Goal: Transaction & Acquisition: Purchase product/service

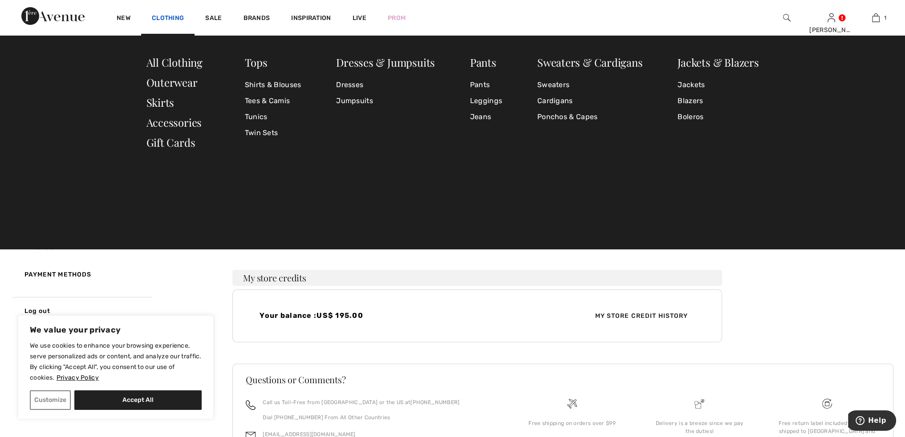
click at [166, 16] on link "Clothing" at bounding box center [168, 18] width 32 height 9
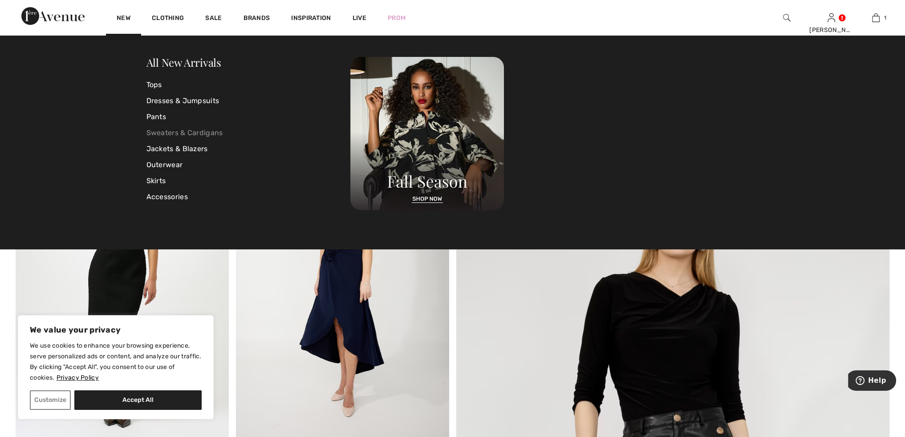
click at [167, 133] on link "Sweaters & Cardigans" at bounding box center [248, 133] width 204 height 16
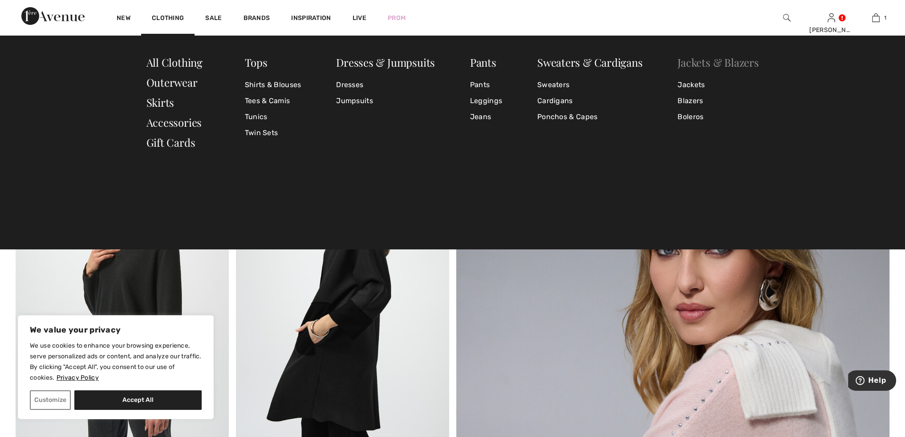
click at [696, 61] on link "Jackets & Blazers" at bounding box center [717, 62] width 81 height 14
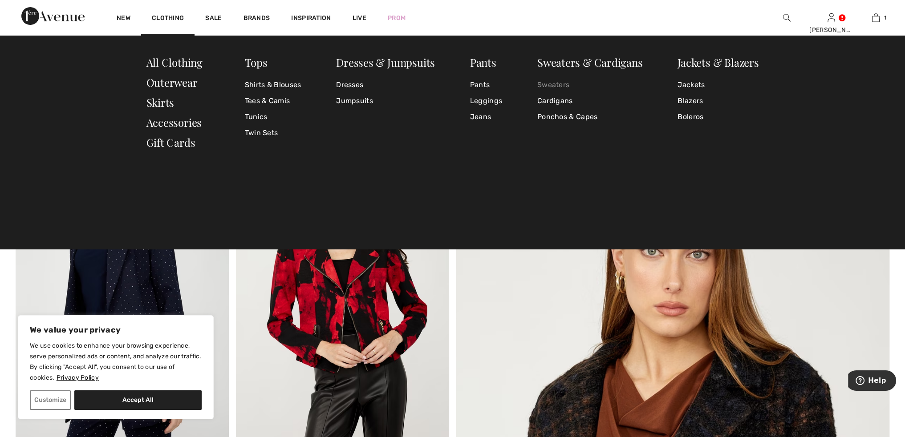
click at [557, 86] on link "Sweaters" at bounding box center [589, 85] width 105 height 16
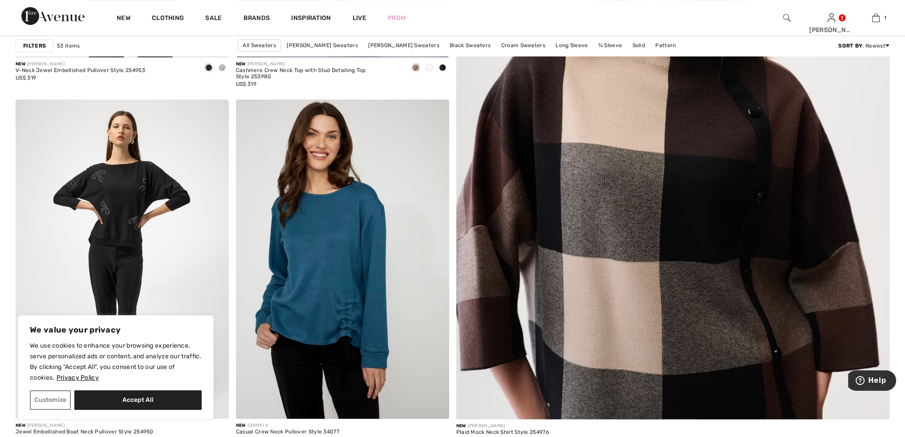
scroll to position [332, 0]
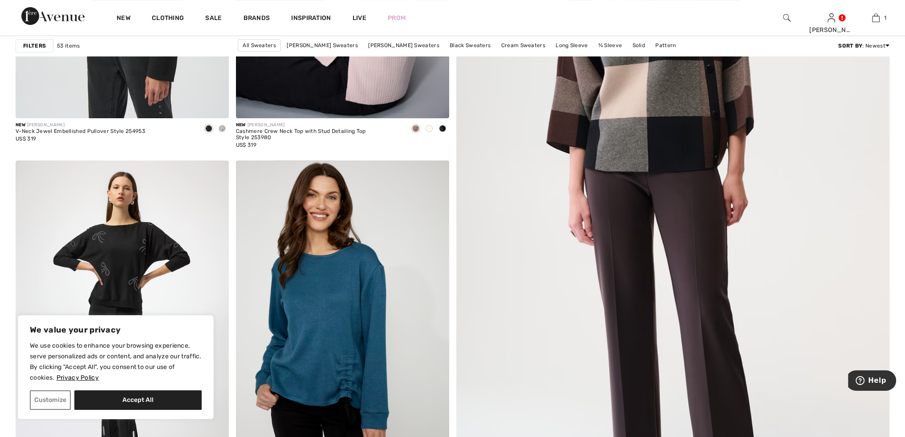
click at [643, 136] on img at bounding box center [673, 189] width 520 height 780
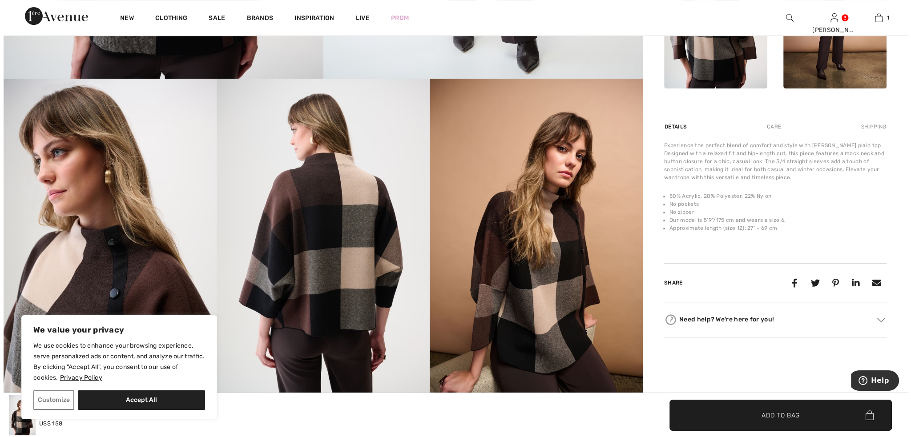
scroll to position [458, 0]
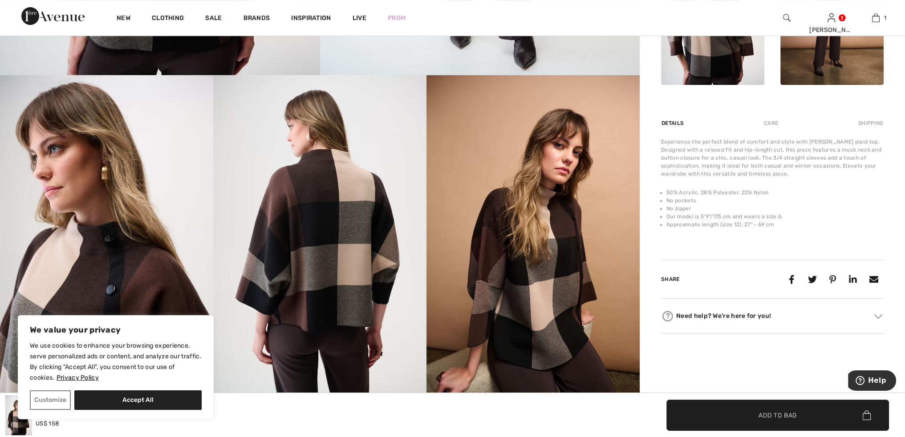
click at [774, 120] on div "Care" at bounding box center [770, 123] width 29 height 16
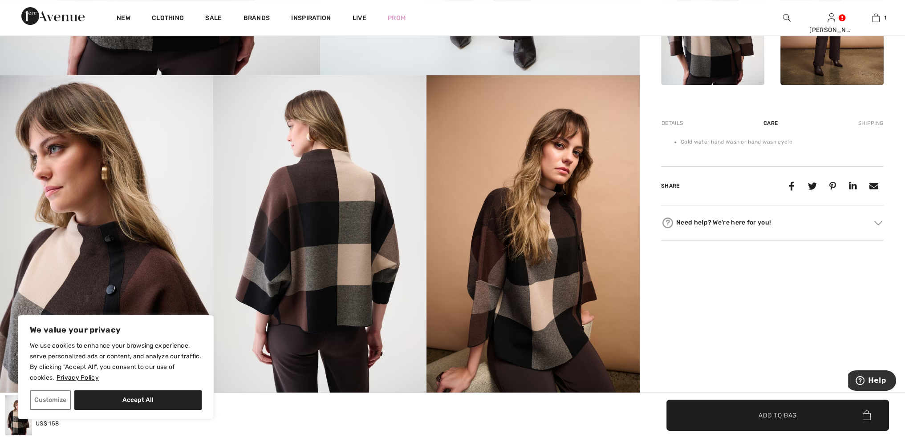
click at [355, 207] on img at bounding box center [319, 235] width 213 height 320
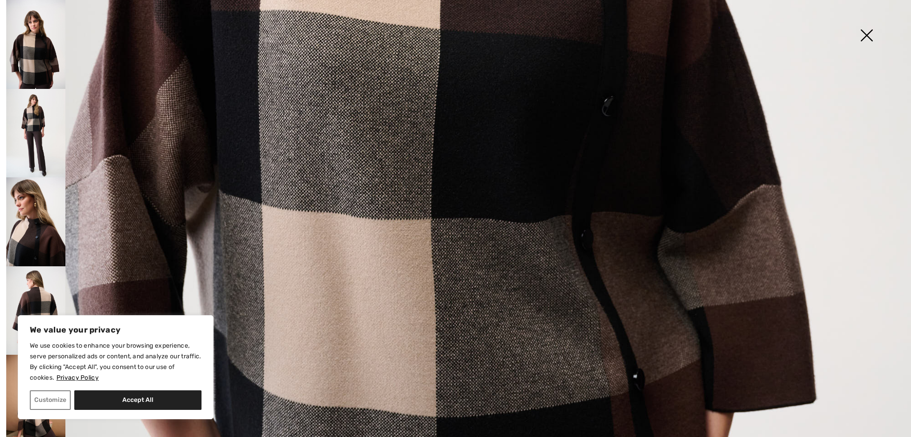
scroll to position [0, 0]
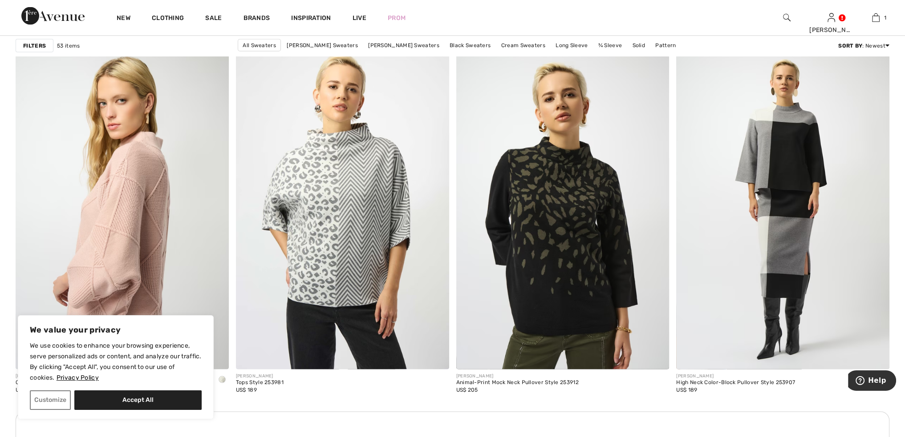
scroll to position [2409, 0]
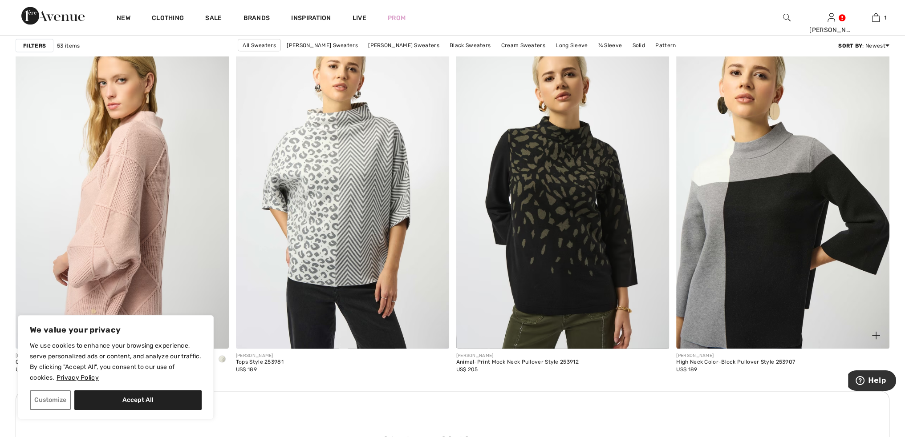
click at [755, 174] on img at bounding box center [782, 190] width 213 height 320
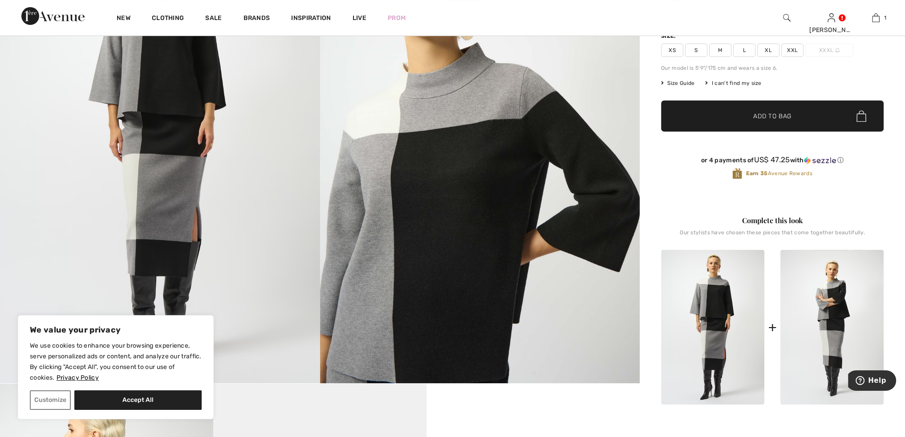
scroll to position [146, 0]
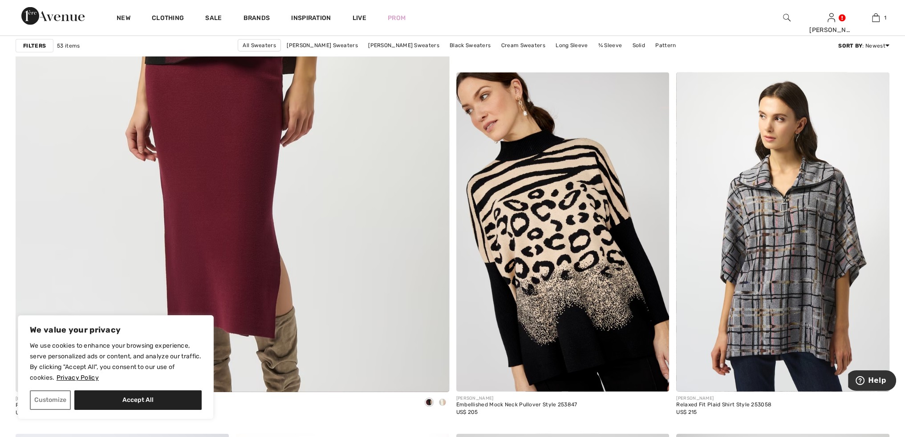
scroll to position [3077, 0]
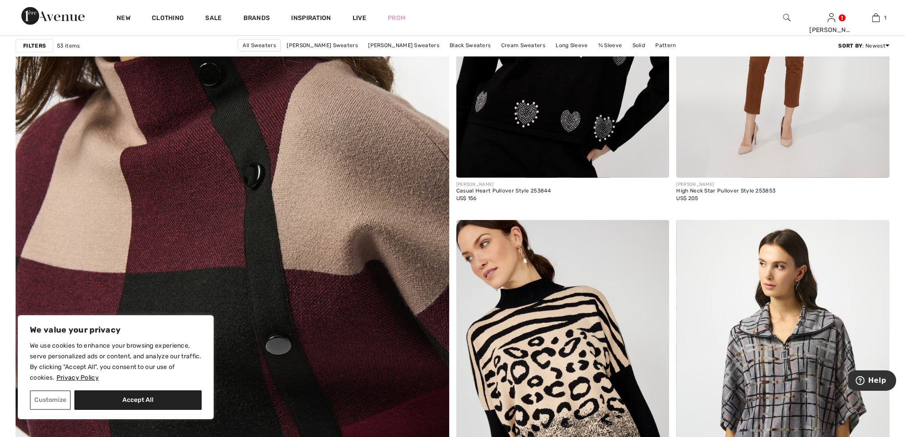
click at [253, 160] on img at bounding box center [232, 248] width 520 height 780
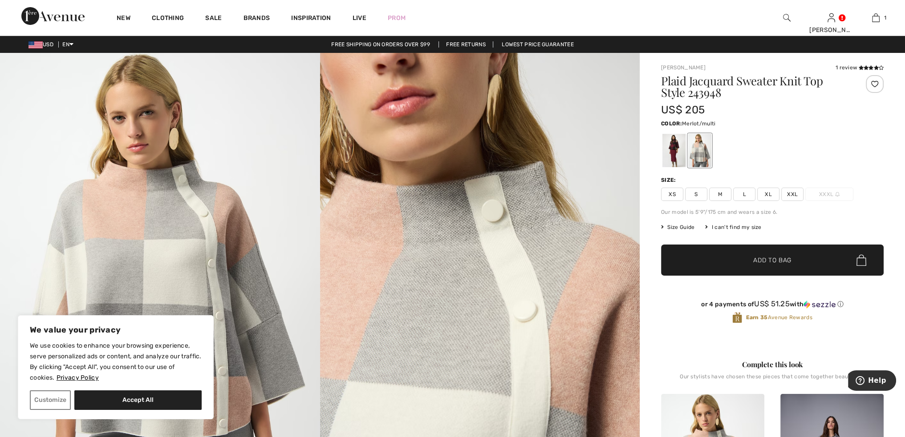
click at [677, 158] on div at bounding box center [673, 150] width 23 height 33
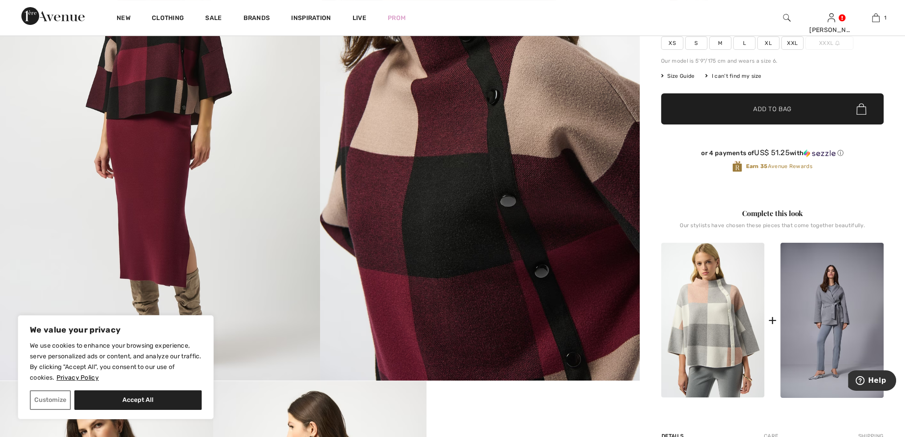
scroll to position [81, 0]
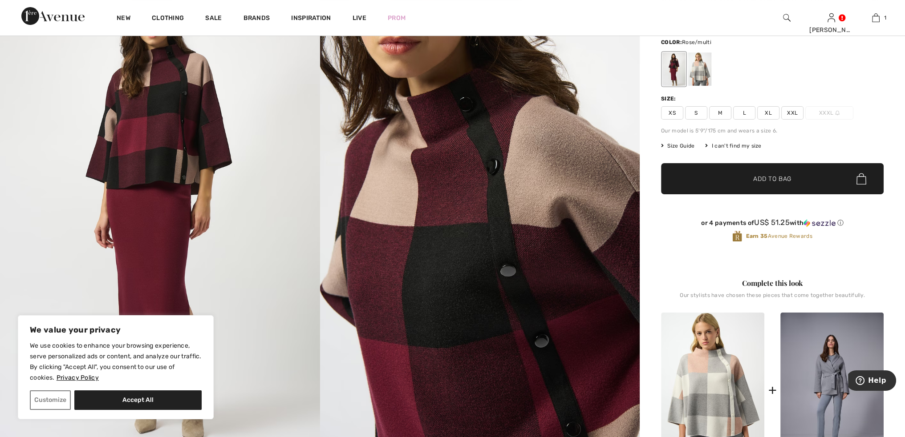
click at [698, 71] on div at bounding box center [699, 69] width 23 height 33
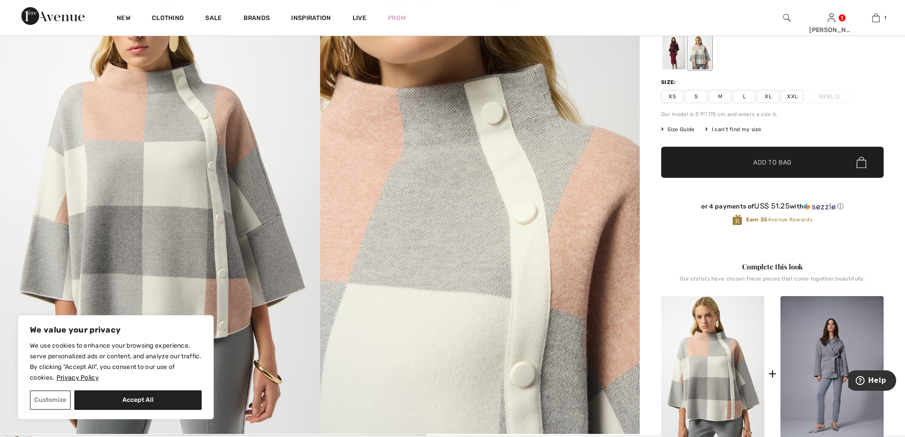
scroll to position [17, 0]
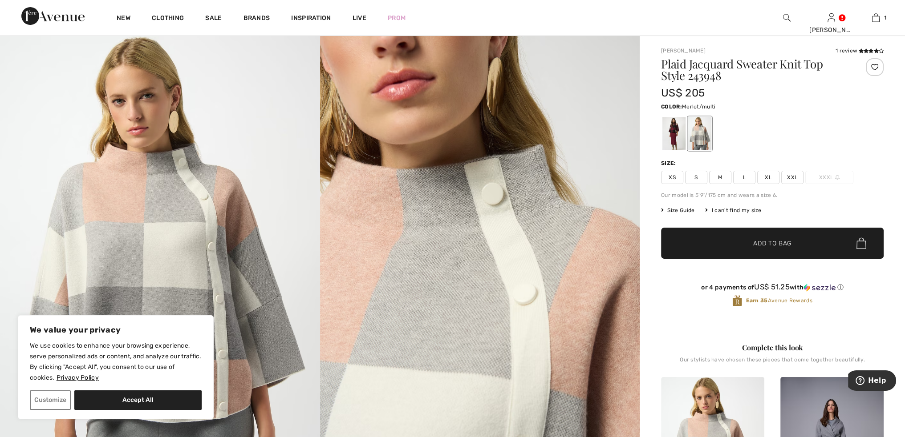
click at [669, 124] on div at bounding box center [673, 133] width 23 height 33
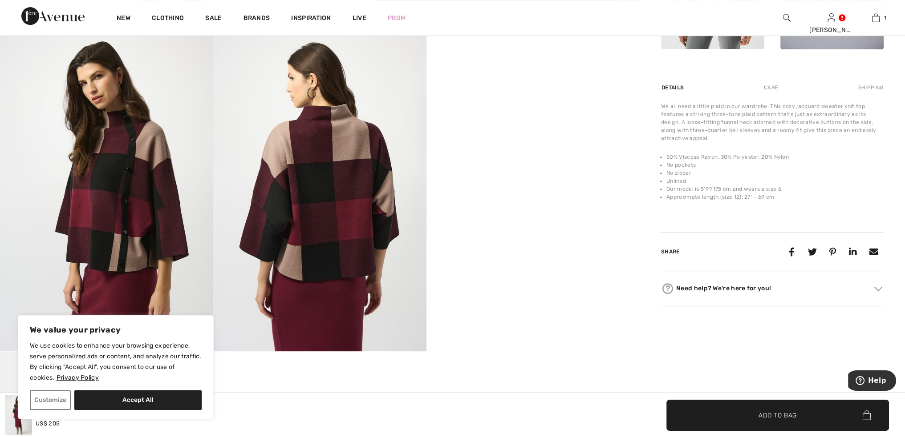
scroll to position [505, 0]
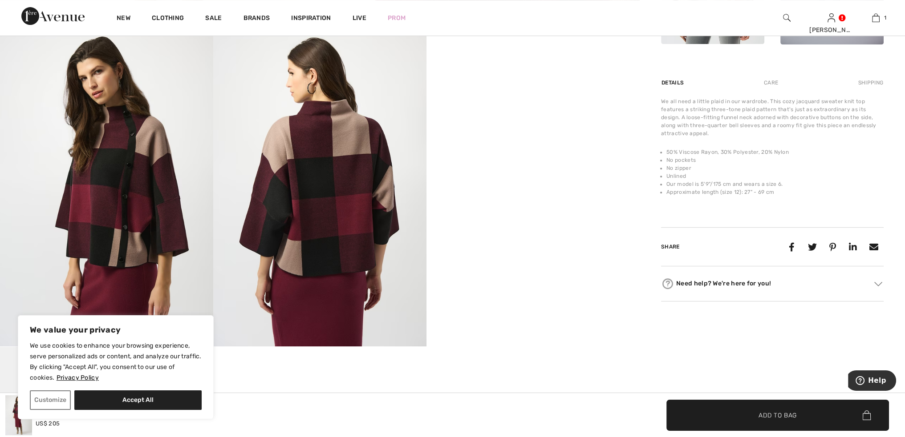
click at [141, 191] on img at bounding box center [106, 188] width 213 height 320
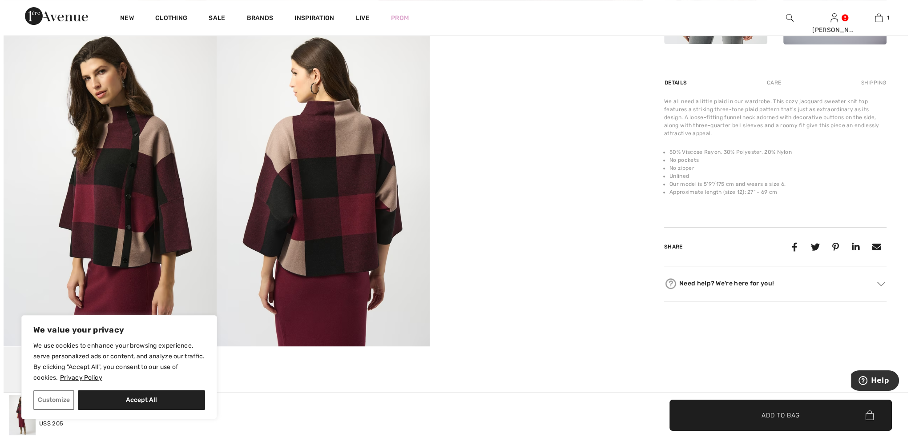
scroll to position [510, 0]
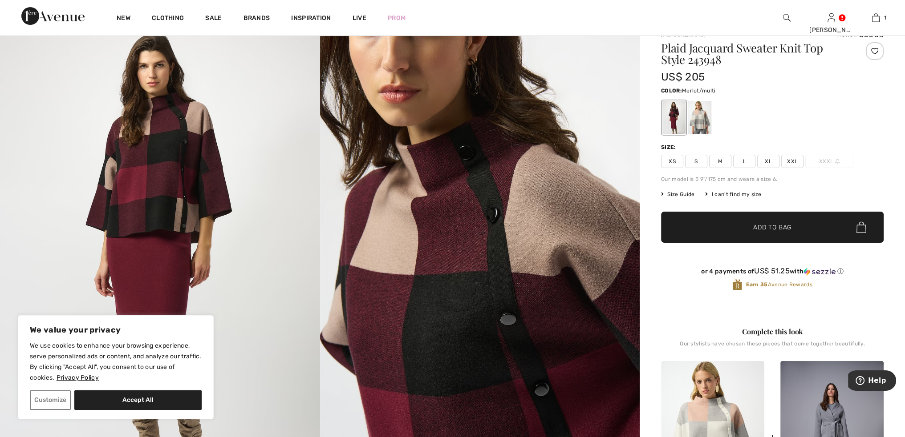
scroll to position [0, 0]
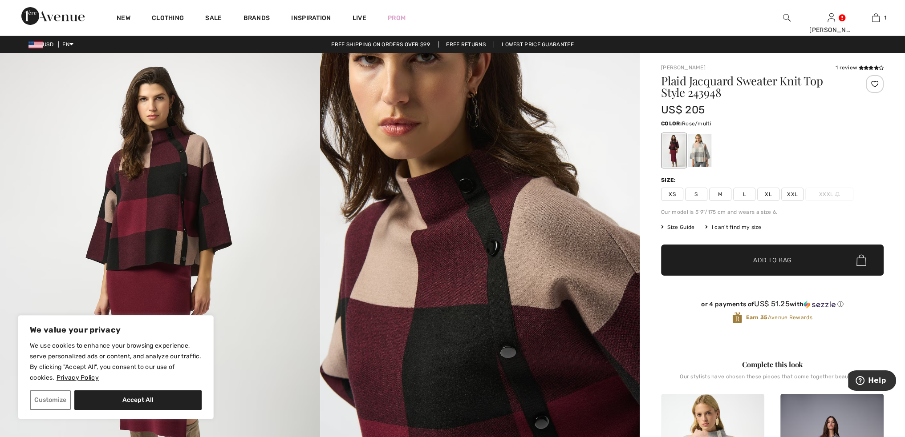
click at [705, 151] on div at bounding box center [699, 150] width 23 height 33
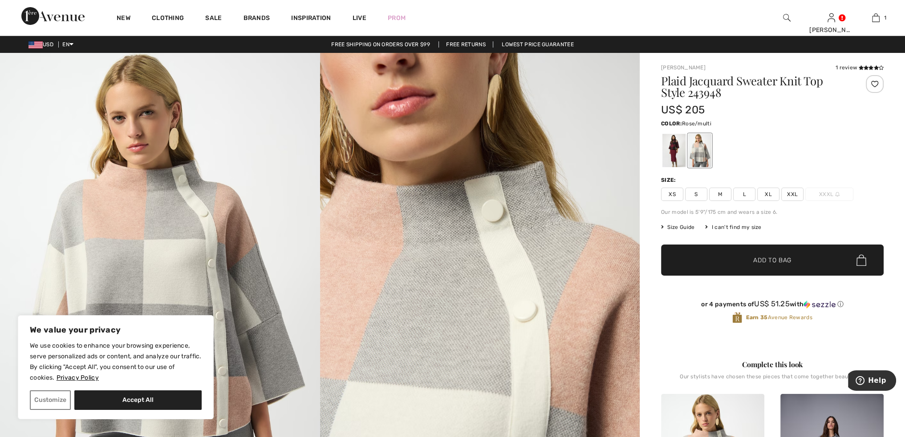
click at [688, 227] on span "Size Guide" at bounding box center [677, 227] width 33 height 8
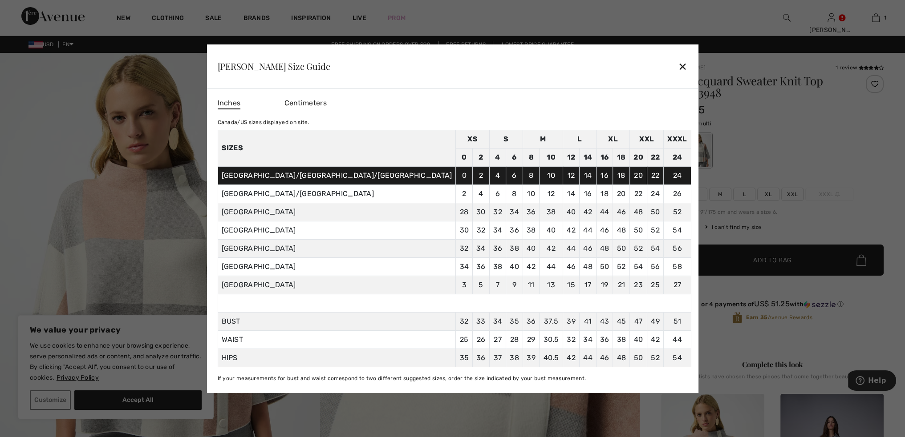
click at [678, 66] on div "✕" at bounding box center [682, 66] width 9 height 19
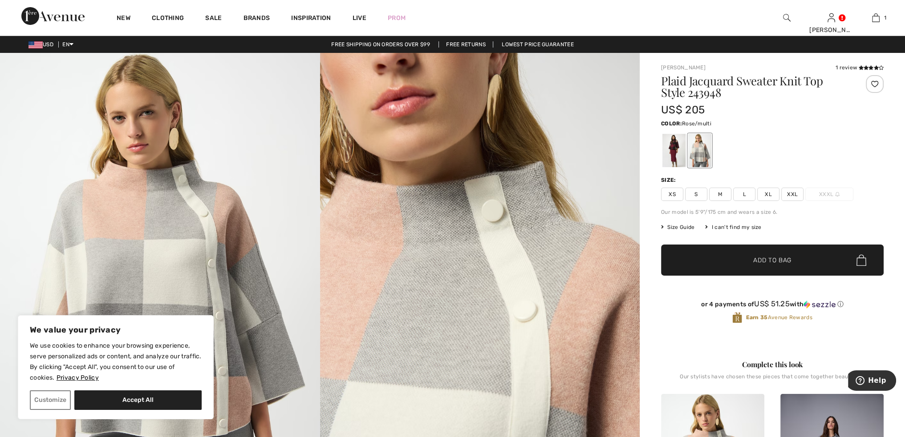
click at [742, 198] on span "L" at bounding box center [744, 194] width 22 height 13
click at [789, 154] on div at bounding box center [772, 150] width 223 height 37
click at [672, 158] on div at bounding box center [673, 150] width 23 height 33
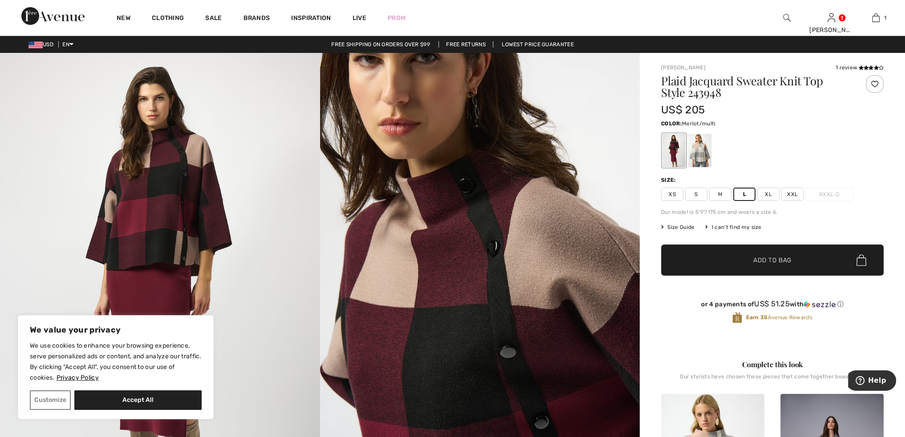
click at [161, 165] on img at bounding box center [160, 292] width 320 height 479
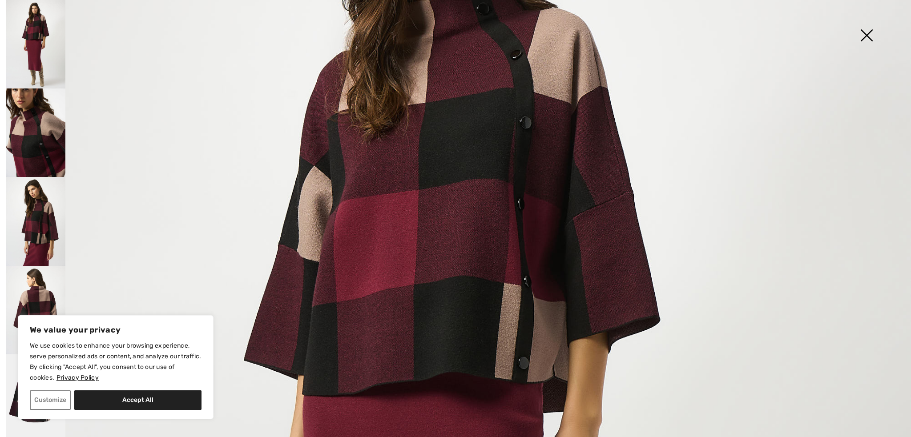
scroll to position [116, 0]
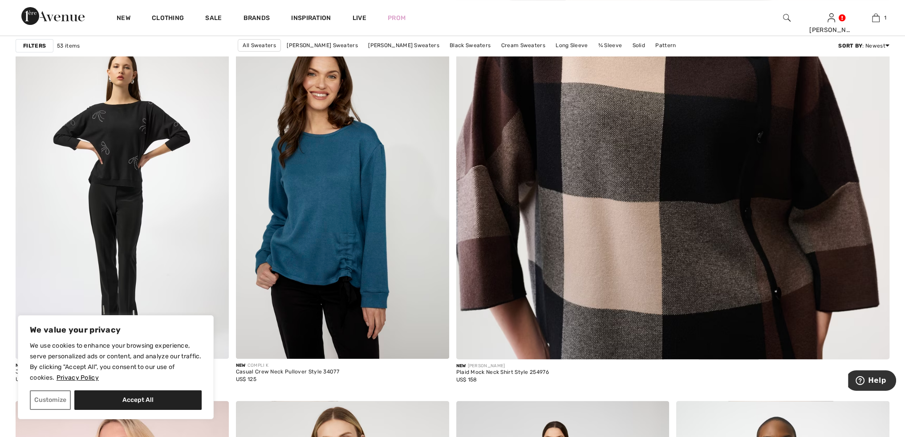
scroll to position [458, 0]
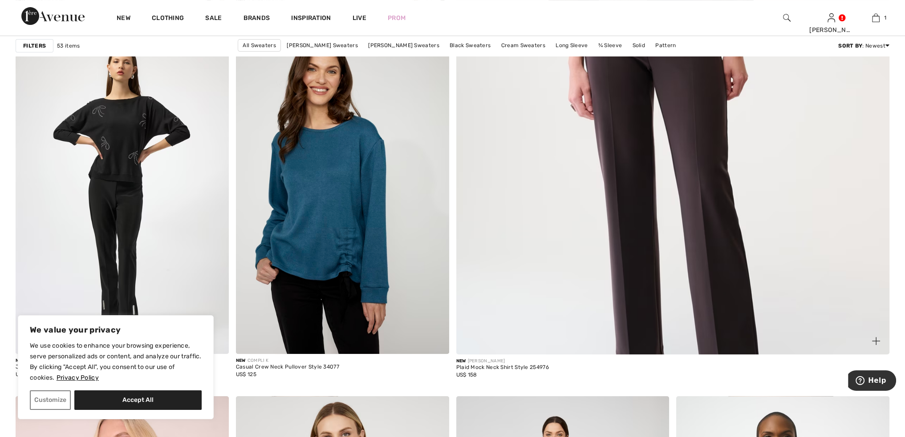
click at [618, 89] on img at bounding box center [673, 63] width 520 height 780
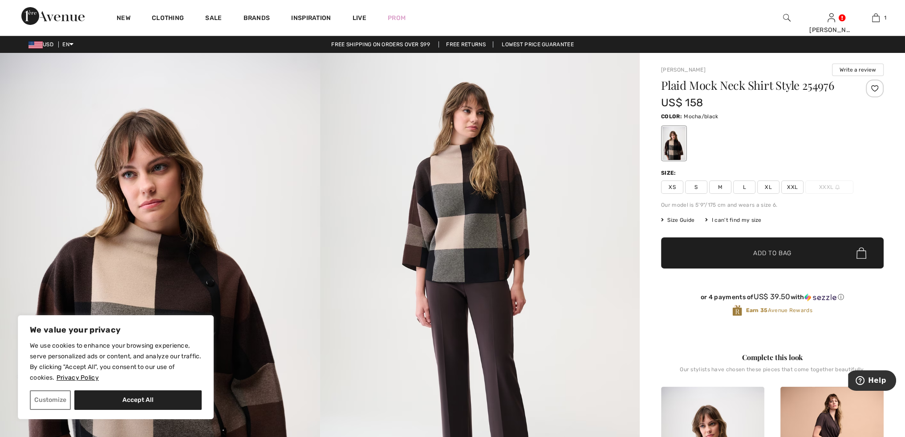
click at [470, 218] on img at bounding box center [480, 293] width 320 height 480
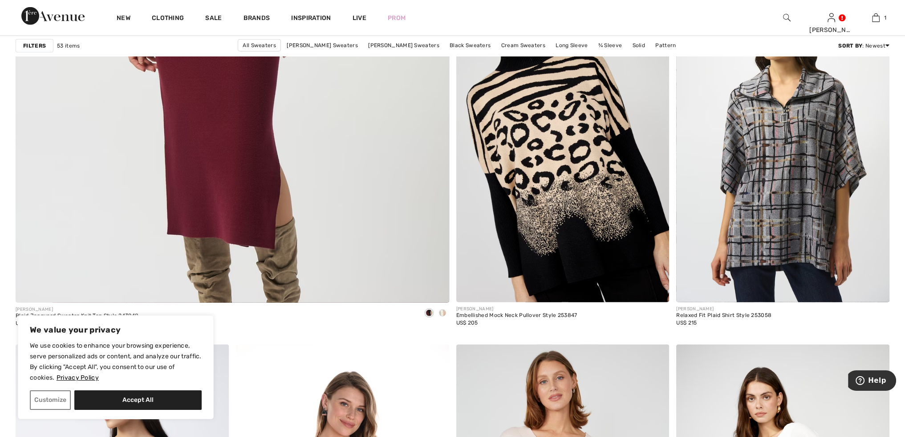
scroll to position [3355, 0]
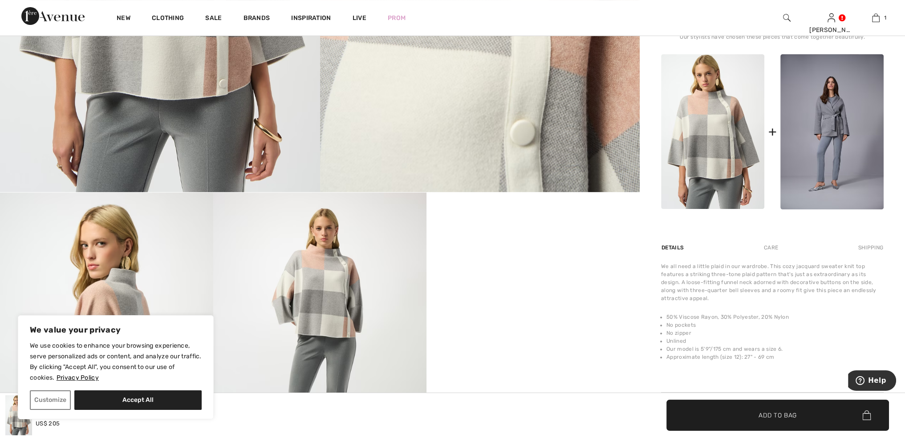
scroll to position [347, 0]
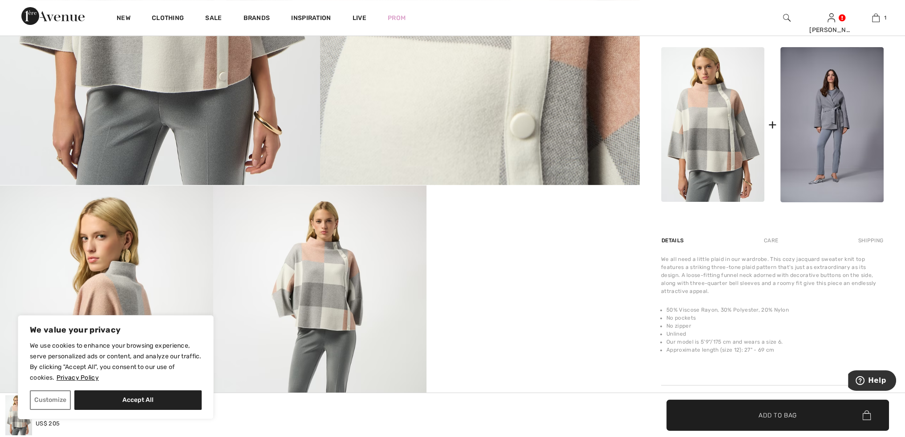
click at [769, 245] on div "Care" at bounding box center [770, 241] width 29 height 16
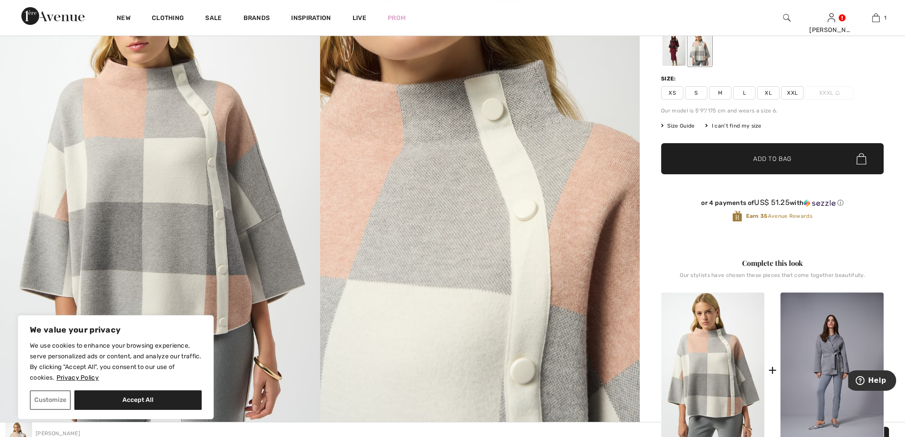
scroll to position [0, 0]
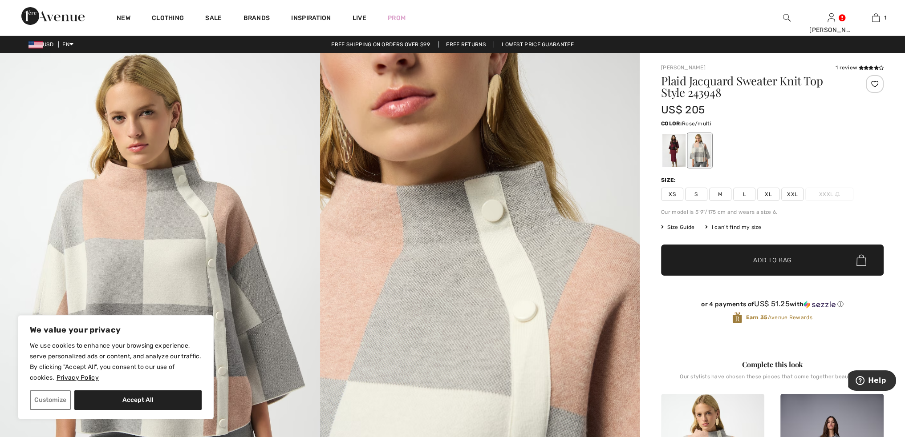
click at [743, 194] on span "L" at bounding box center [744, 194] width 22 height 13
click at [763, 259] on span "Add to Bag" at bounding box center [772, 260] width 38 height 9
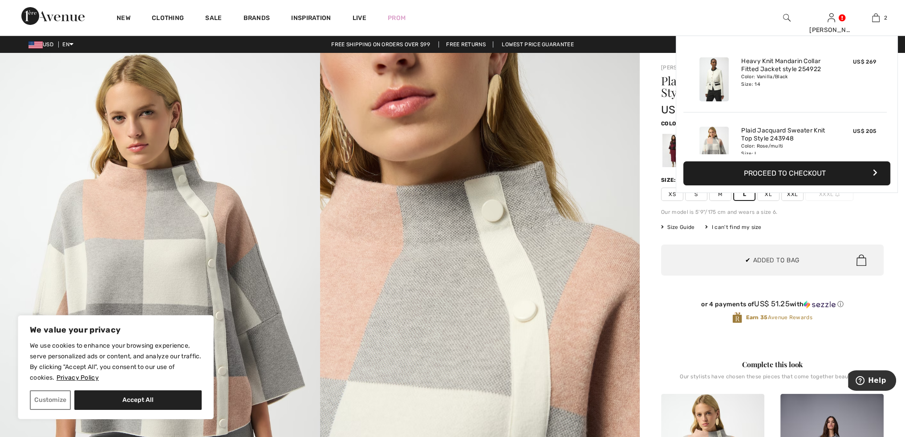
scroll to position [27, 0]
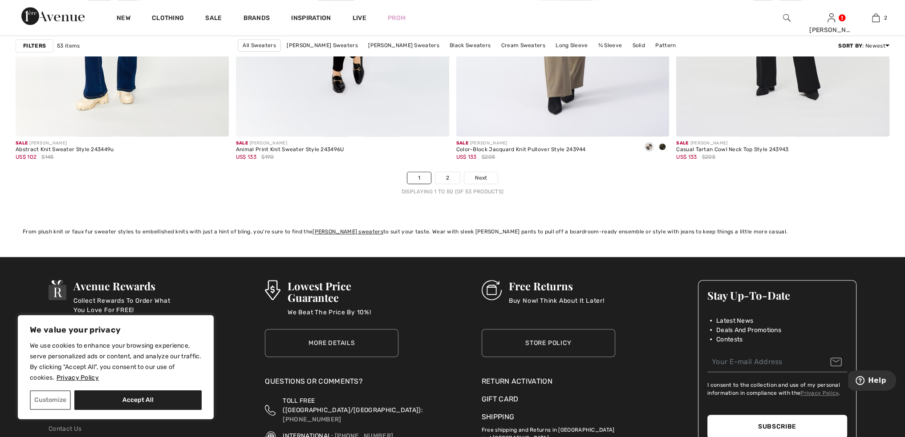
scroll to position [5319, 0]
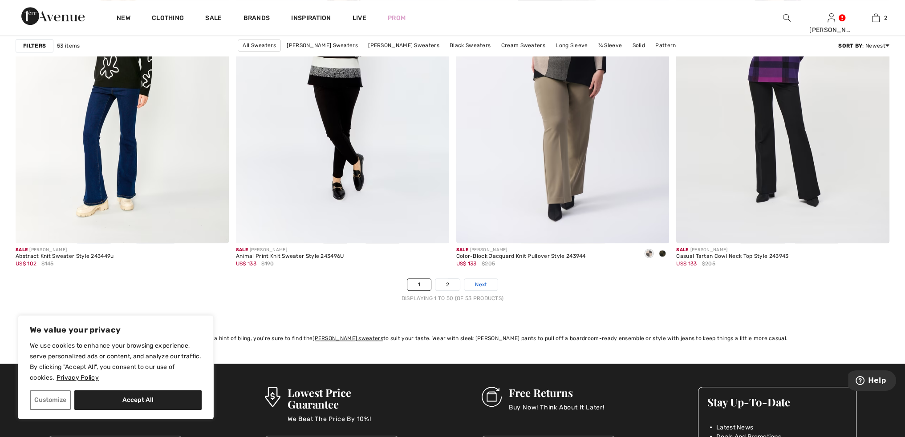
click at [482, 284] on span "Next" at bounding box center [481, 285] width 12 height 8
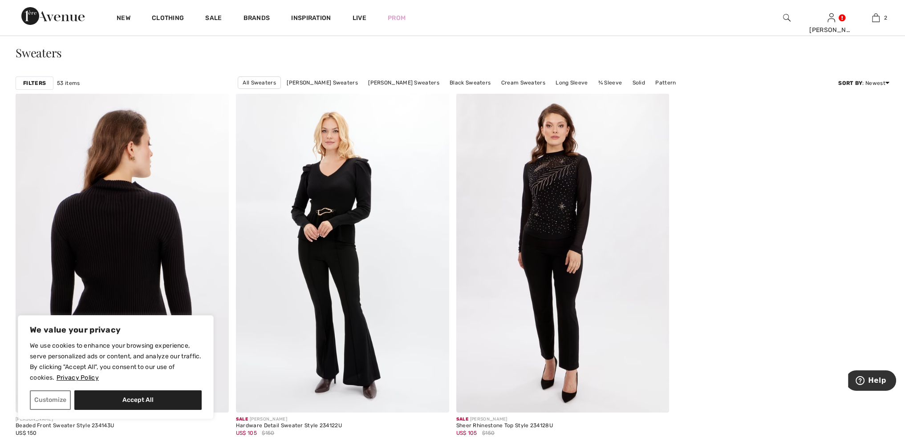
scroll to position [37, 0]
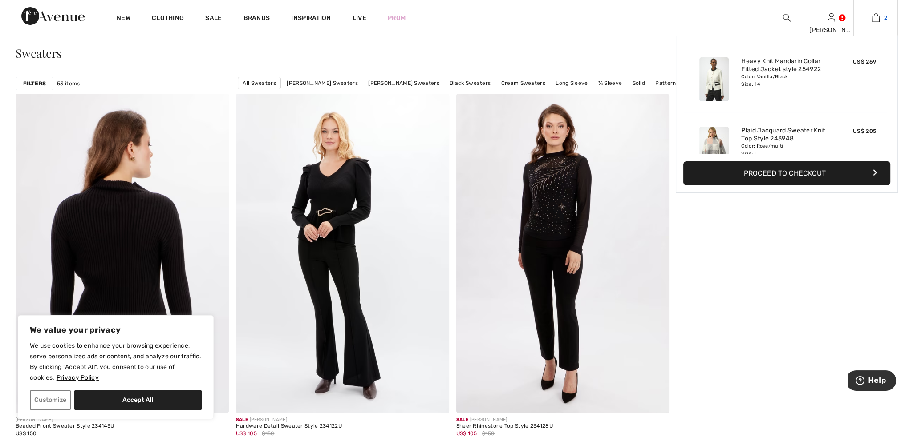
click at [876, 17] on img at bounding box center [876, 17] width 8 height 11
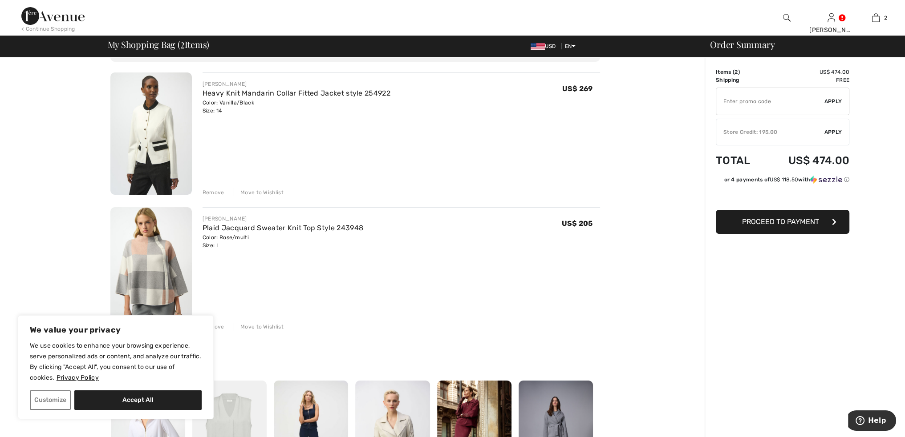
scroll to position [59, 0]
click at [782, 223] on span "Proceed to Payment" at bounding box center [780, 222] width 77 height 8
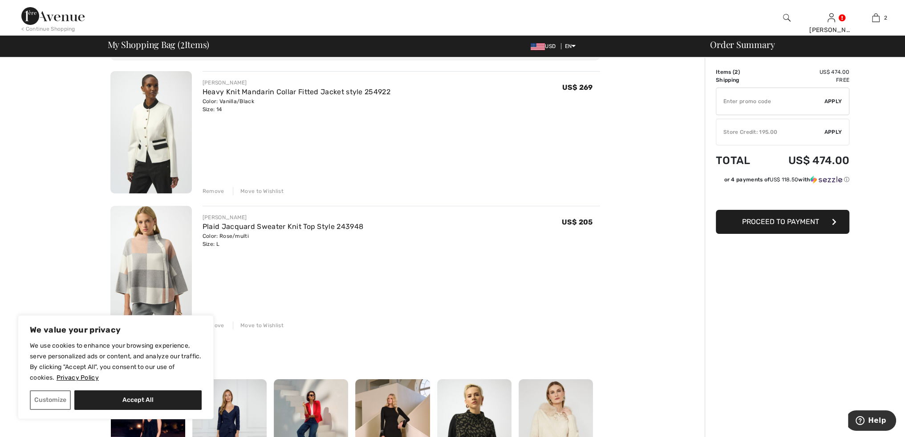
click at [758, 135] on div "Store Credit: 195.00" at bounding box center [770, 132] width 108 height 8
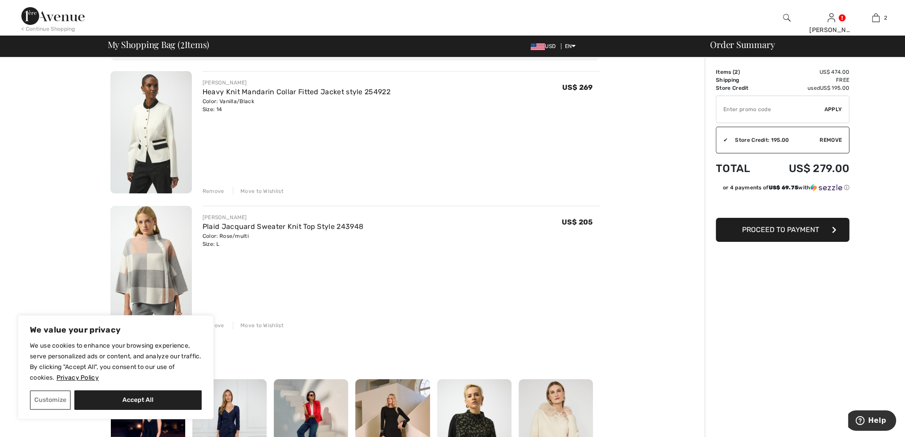
click at [780, 232] on span "Proceed to Payment" at bounding box center [780, 230] width 77 height 8
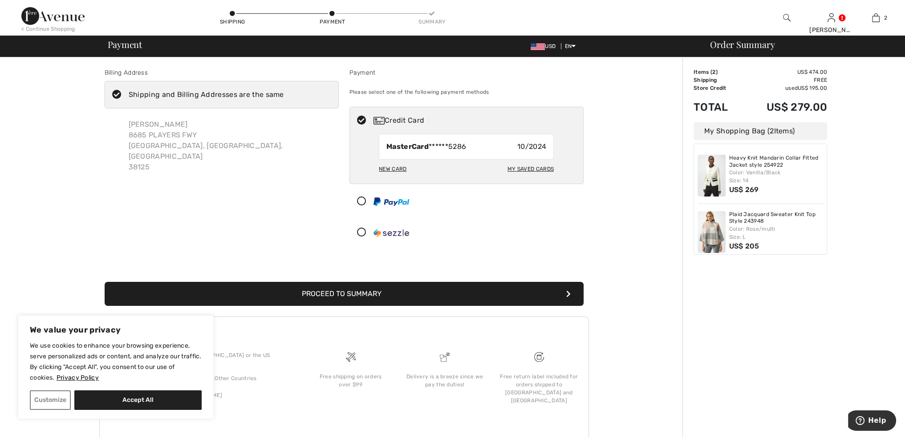
click at [392, 167] on div "New Card" at bounding box center [393, 169] width 28 height 15
radio input "true"
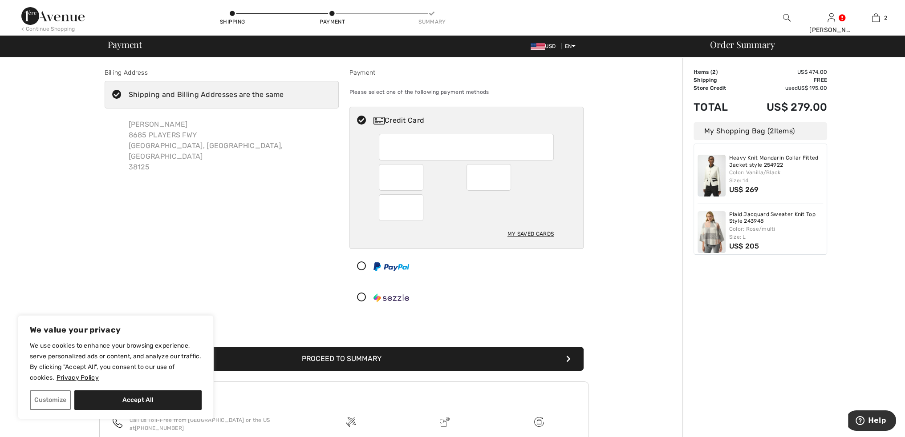
click at [390, 354] on button "Proceed to Summary" at bounding box center [344, 359] width 479 height 24
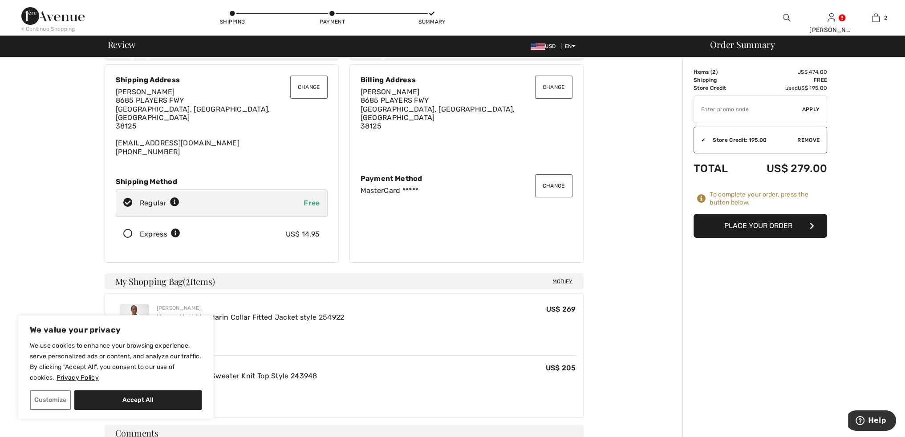
scroll to position [21, 0]
click at [744, 226] on button "Place Your Order" at bounding box center [760, 226] width 134 height 24
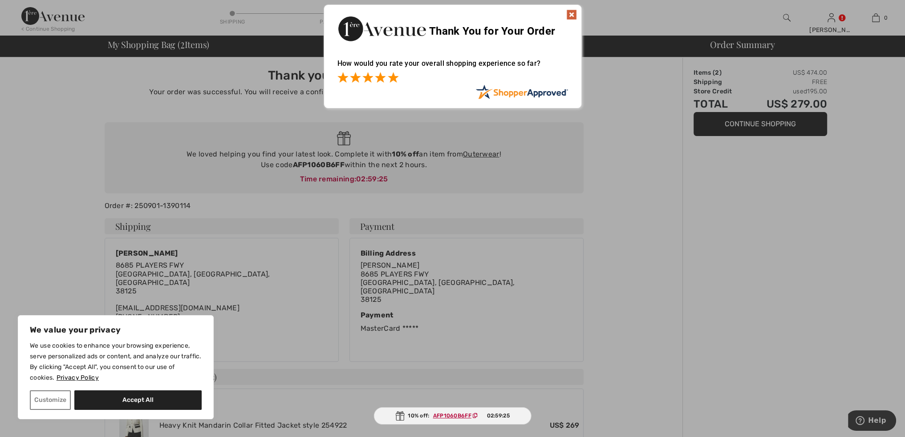
click at [391, 74] on span at bounding box center [393, 77] width 11 height 11
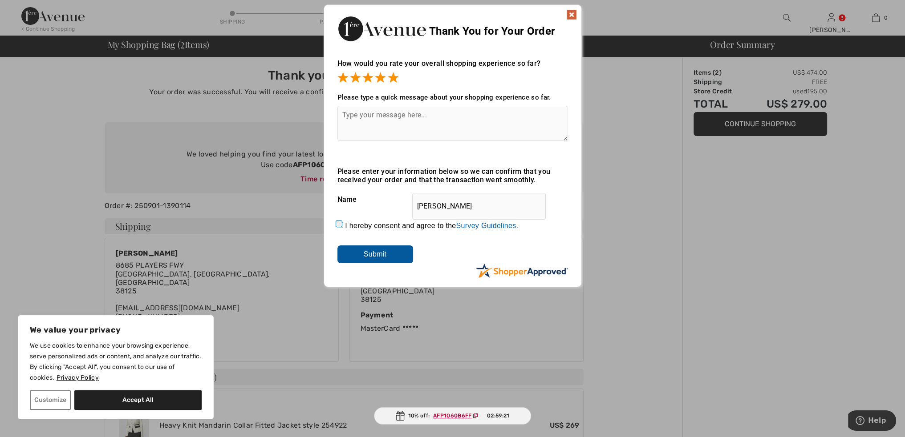
click at [373, 256] on input "Submit" at bounding box center [375, 255] width 76 height 18
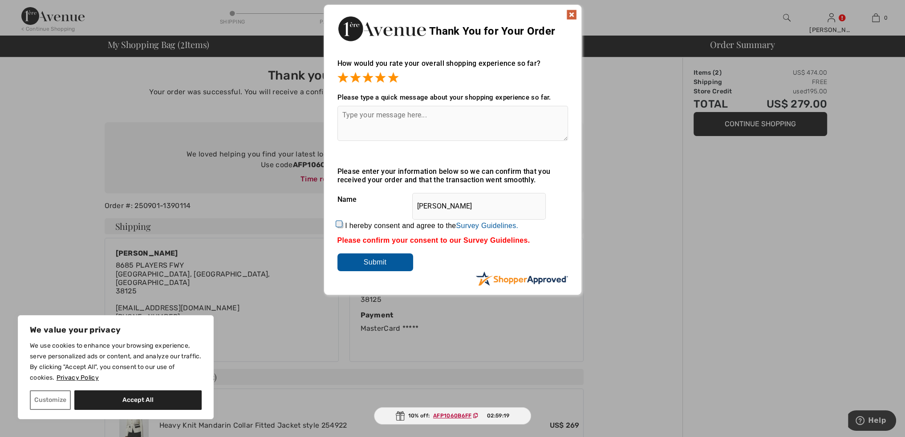
click at [339, 226] on input "I hereby consent and agree to the By submitting a review, you grant permission …" at bounding box center [340, 226] width 6 height 6
checkbox input "true"
click at [368, 263] on input "Submit" at bounding box center [375, 263] width 76 height 18
